Goal: Task Accomplishment & Management: Manage account settings

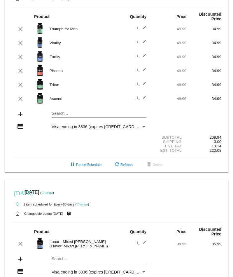
scroll to position [443, 0]
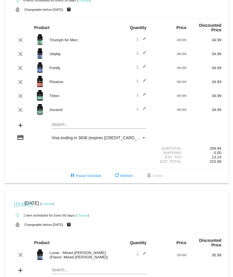
click at [53, 204] on link "Change" at bounding box center [46, 203] width 11 height 3
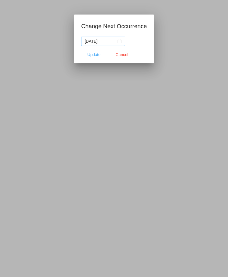
click at [118, 41] on div "[DATE]" at bounding box center [103, 41] width 37 height 6
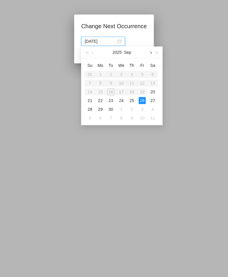
click at [151, 52] on button "button" at bounding box center [150, 53] width 6 height 12
click at [124, 91] on div "15" at bounding box center [121, 91] width 7 height 7
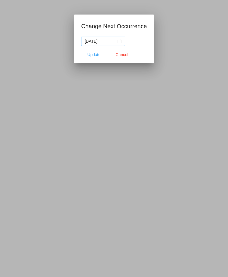
click at [119, 41] on div "[DATE]" at bounding box center [103, 41] width 37 height 6
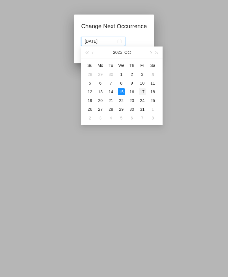
click at [143, 92] on div "17" at bounding box center [142, 91] width 7 height 7
type input "[DATE]"
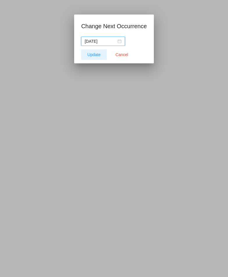
click at [100, 54] on span "Update" at bounding box center [94, 54] width 13 height 5
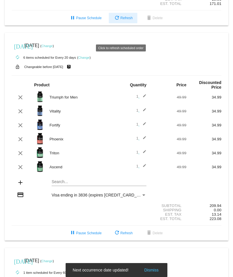
scroll to position [268, 0]
